Goal: Check status: Check status

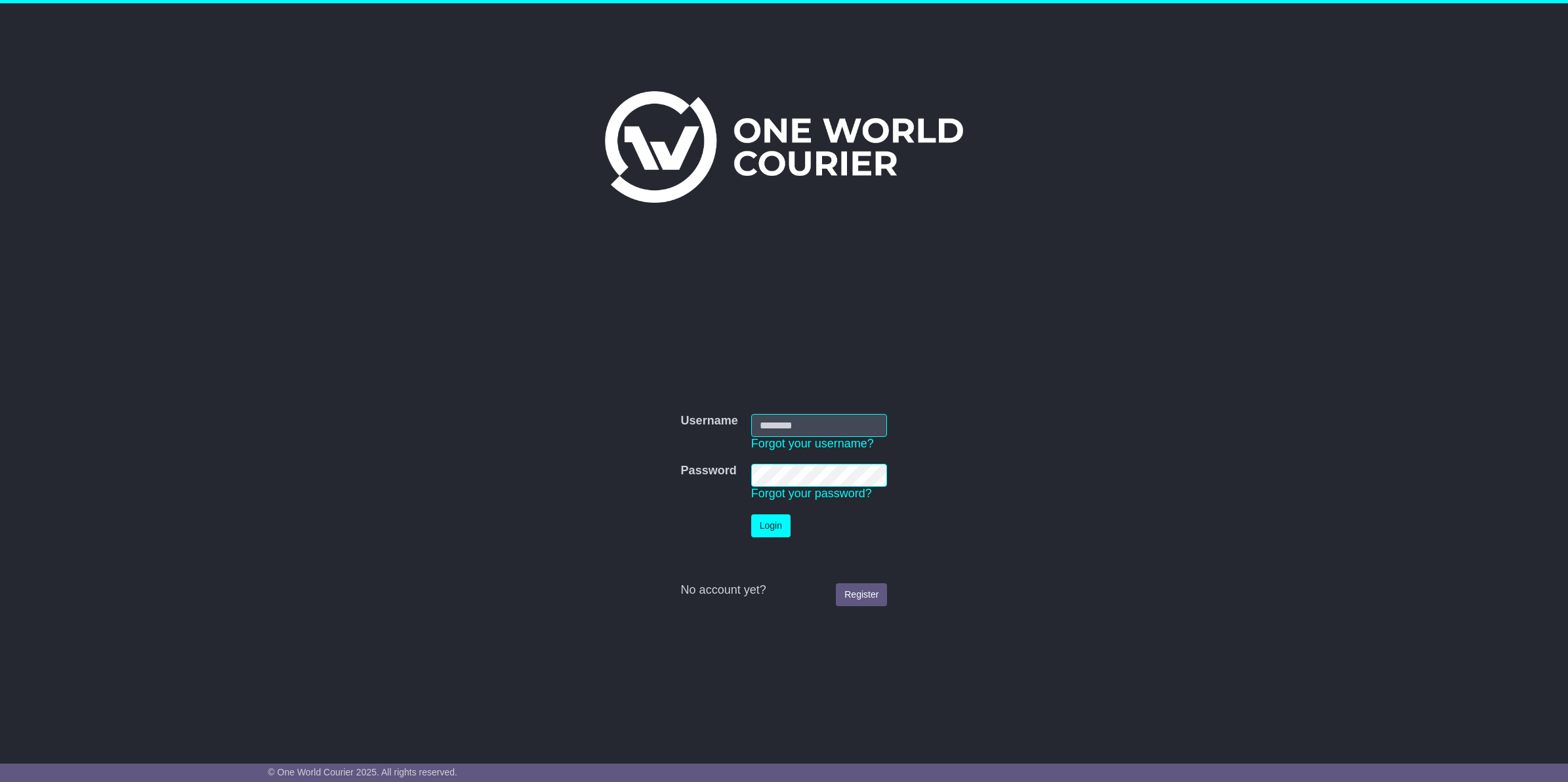
type input "**********"
click at [781, 522] on button "Login" at bounding box center [771, 526] width 39 height 23
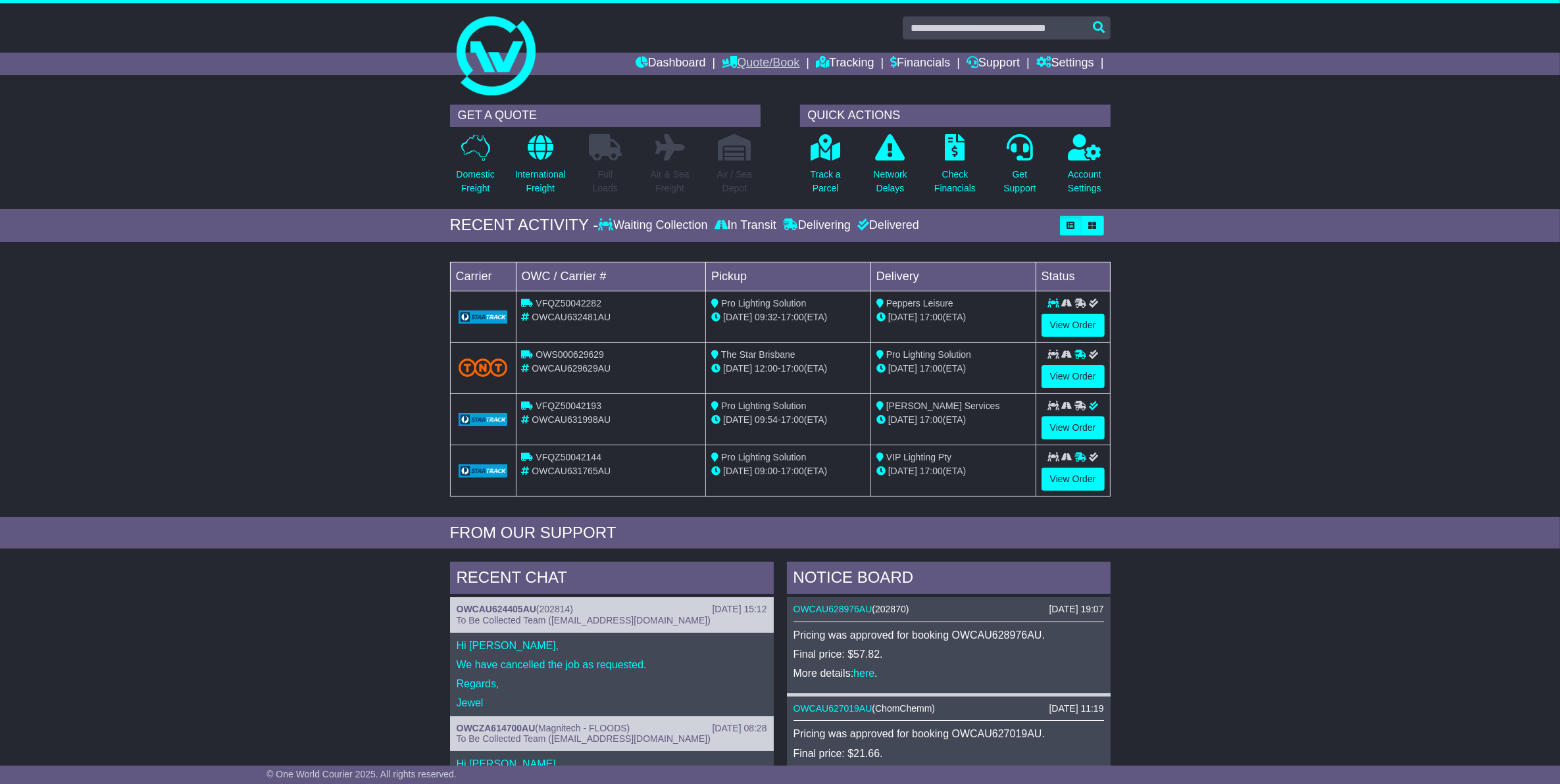
click at [742, 60] on link "Quote/Book" at bounding box center [760, 63] width 78 height 22
click at [675, 63] on link "Dashboard" at bounding box center [671, 63] width 71 height 22
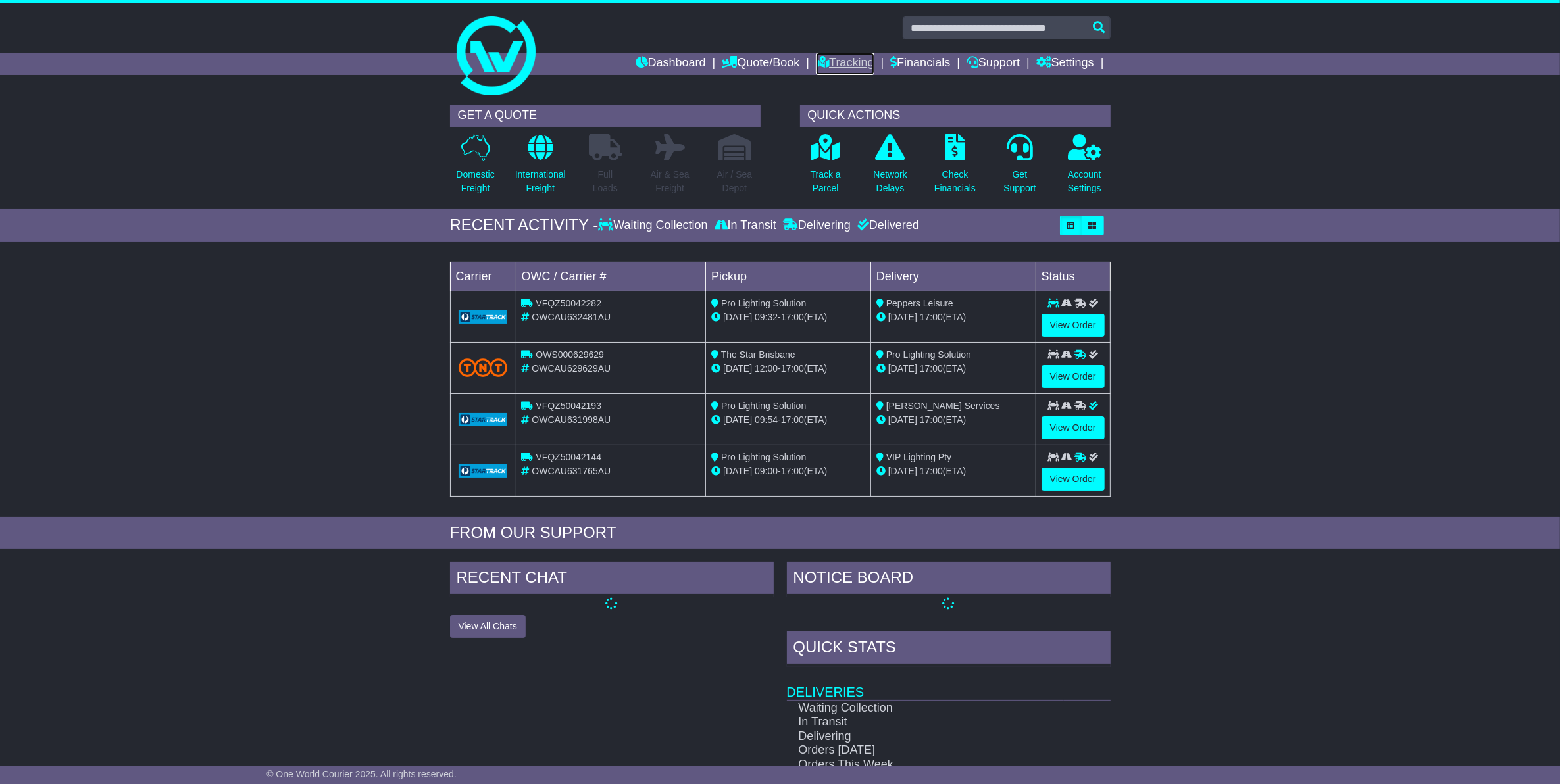
click at [858, 61] on link "Tracking" at bounding box center [845, 63] width 58 height 22
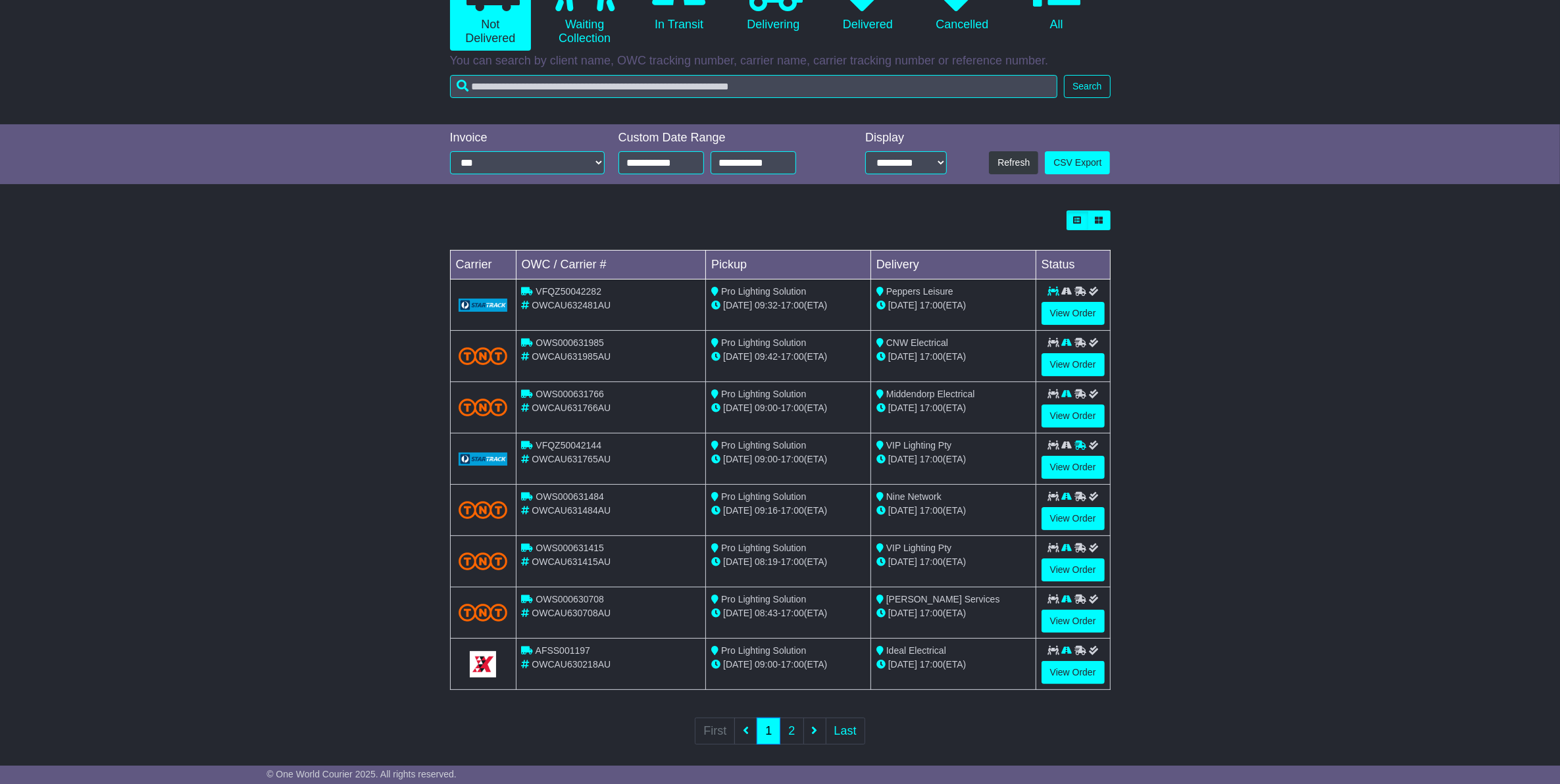
scroll to position [192, 0]
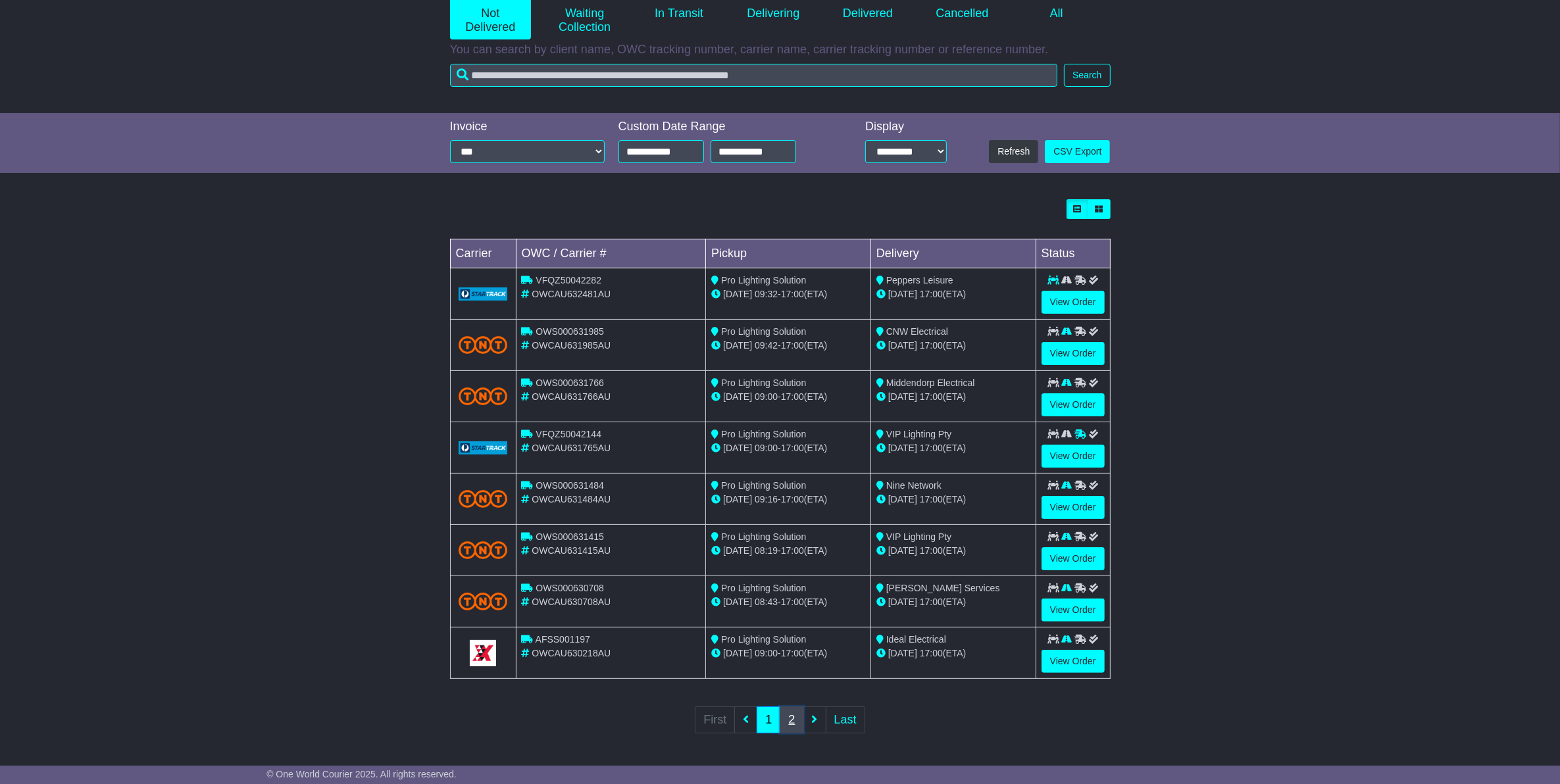
click at [794, 718] on link "2" at bounding box center [791, 720] width 24 height 27
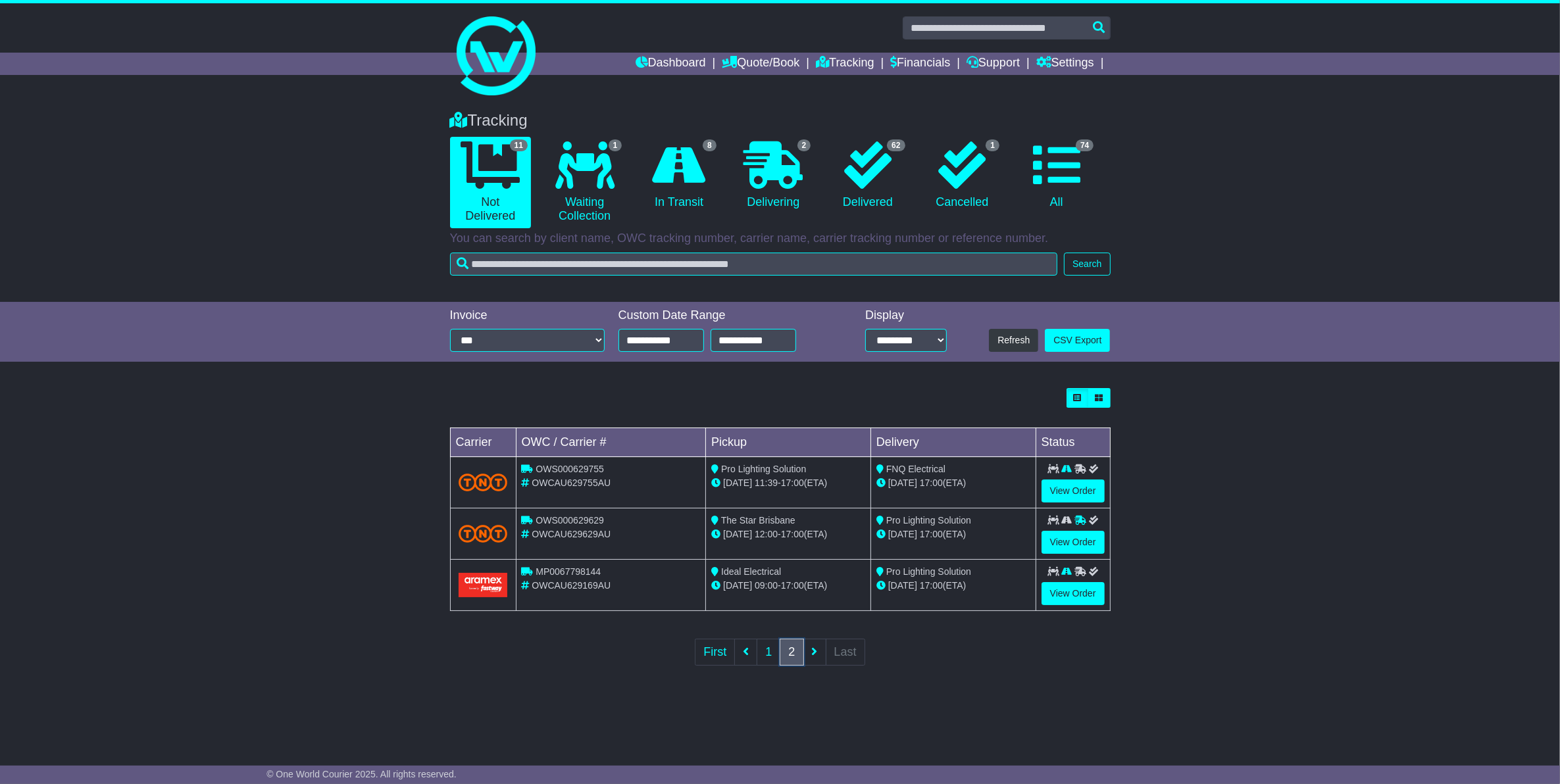
scroll to position [0, 0]
click at [775, 653] on link "1" at bounding box center [775, 652] width 24 height 27
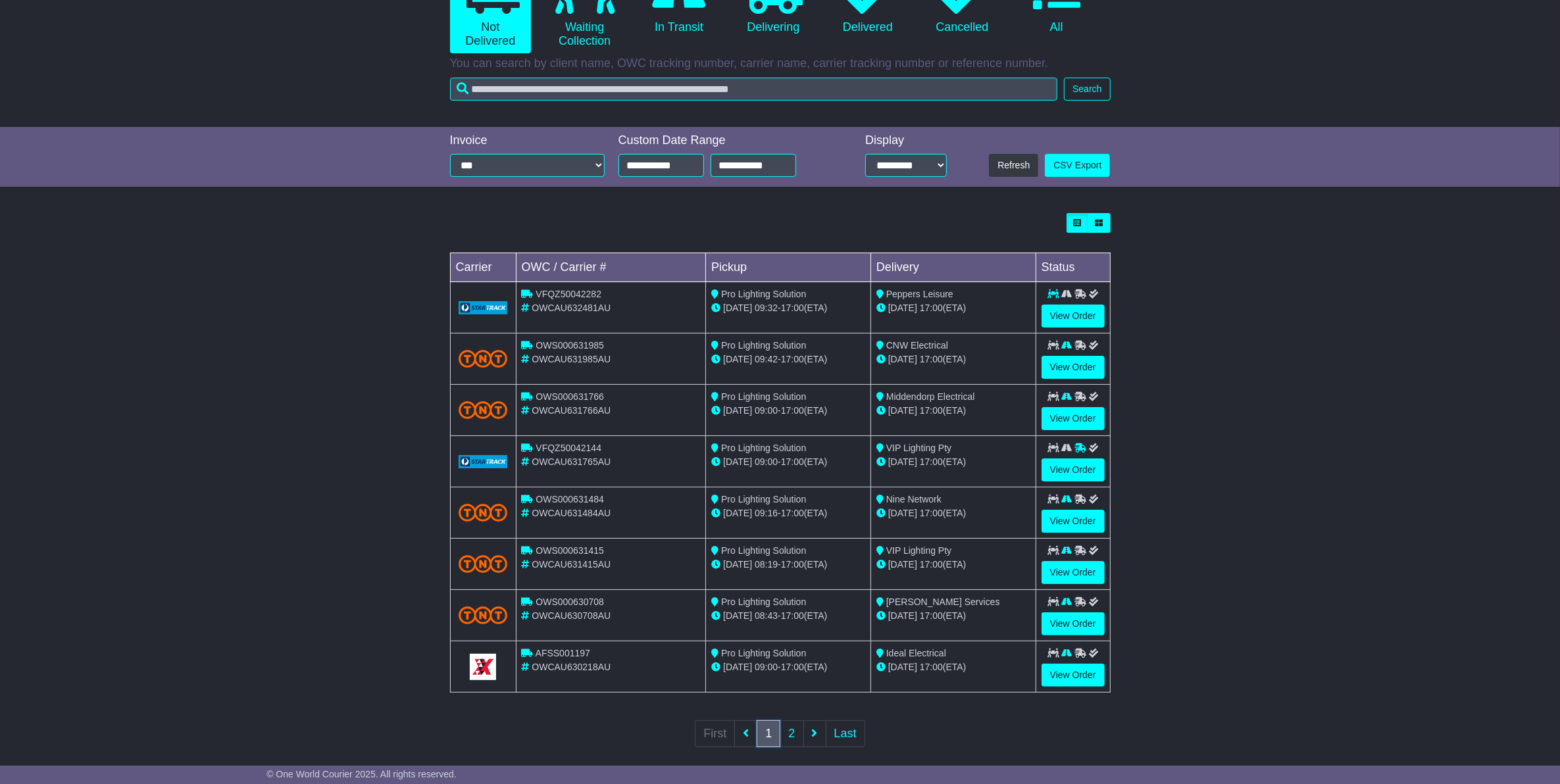
scroll to position [192, 0]
